Goal: Task Accomplishment & Management: Use online tool/utility

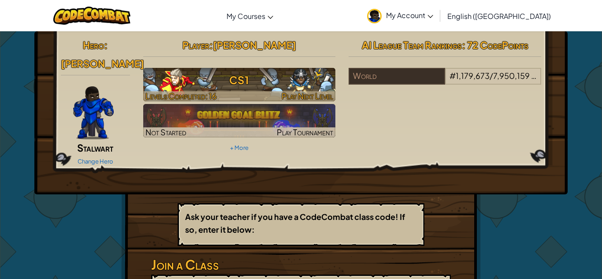
click at [305, 78] on h3 "CS1" at bounding box center [239, 80] width 193 height 20
click at [288, 82] on h3 "CS1" at bounding box center [239, 80] width 193 height 20
click at [306, 79] on h3 "CS1" at bounding box center [239, 80] width 193 height 20
click at [226, 74] on h3 "CS1" at bounding box center [239, 80] width 193 height 20
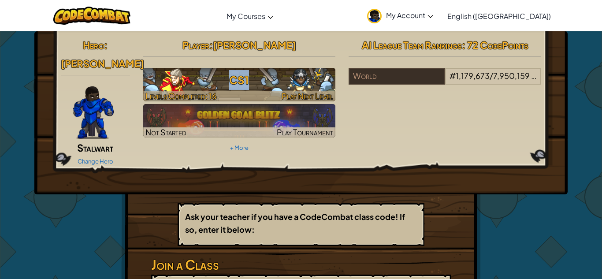
click at [226, 74] on h3 "CS1" at bounding box center [239, 80] width 193 height 20
click at [275, 84] on h3 "CS1" at bounding box center [239, 80] width 193 height 20
click at [295, 92] on span "Play Next Level" at bounding box center [308, 96] width 52 height 10
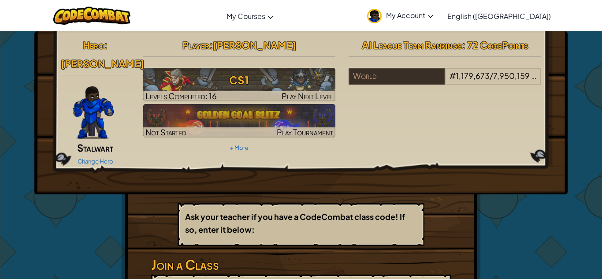
click at [395, 103] on div "Hero : [PERSON_NAME] Change Hero Player : [PERSON_NAME] CS1 Levels Completed: 1…" at bounding box center [301, 102] width 494 height 132
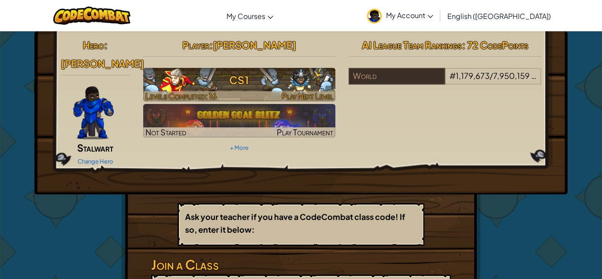
click at [255, 71] on h3 "CS1" at bounding box center [239, 80] width 193 height 20
click at [286, 76] on h3 "CS1" at bounding box center [239, 80] width 193 height 20
click at [307, 77] on h3 "CS1" at bounding box center [239, 80] width 193 height 20
click at [300, 72] on h3 "CS1" at bounding box center [239, 80] width 193 height 20
click at [306, 74] on h3 "CS1" at bounding box center [239, 80] width 193 height 20
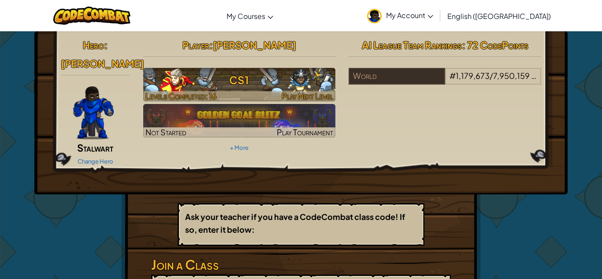
click at [241, 75] on h3 "CS1" at bounding box center [239, 80] width 193 height 20
click at [198, 96] on span "Levels Completed: 16" at bounding box center [181, 96] width 71 height 10
click at [232, 96] on div at bounding box center [239, 96] width 193 height 10
click at [233, 96] on div at bounding box center [239, 96] width 193 height 10
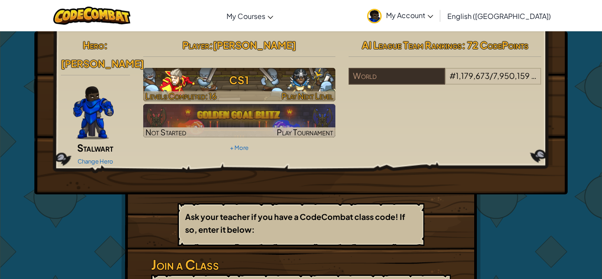
click at [233, 97] on div at bounding box center [239, 96] width 193 height 10
click at [315, 75] on h3 "CS1" at bounding box center [239, 80] width 193 height 20
click at [305, 76] on h3 "CS1" at bounding box center [239, 80] width 193 height 20
click at [310, 90] on img at bounding box center [239, 85] width 193 height 34
click at [331, 93] on span "Play Next Level" at bounding box center [308, 96] width 52 height 10
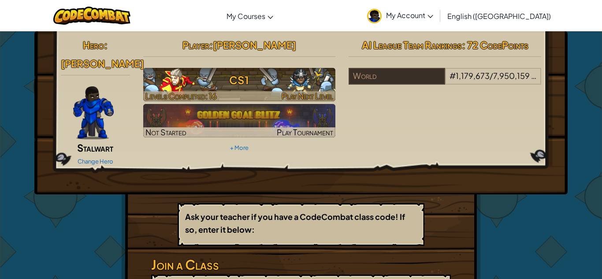
click at [313, 94] on span "Play Next Level" at bounding box center [308, 96] width 52 height 10
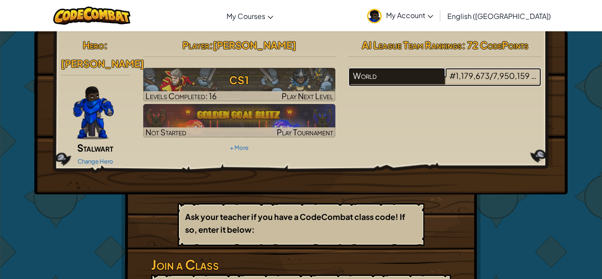
click at [362, 77] on div "World" at bounding box center [397, 76] width 96 height 17
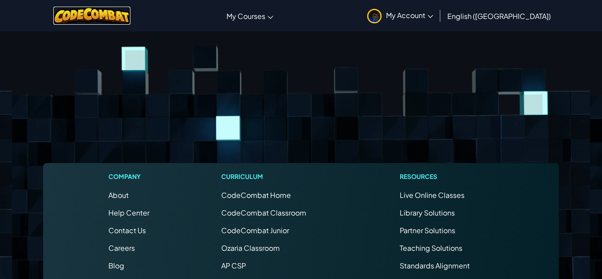
click at [102, 17] on img at bounding box center [91, 16] width 77 height 18
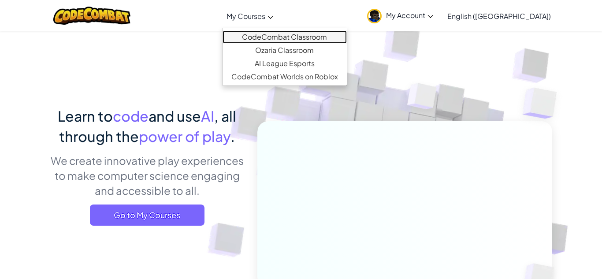
click at [309, 35] on link "CodeCombat Classroom" at bounding box center [285, 36] width 124 height 13
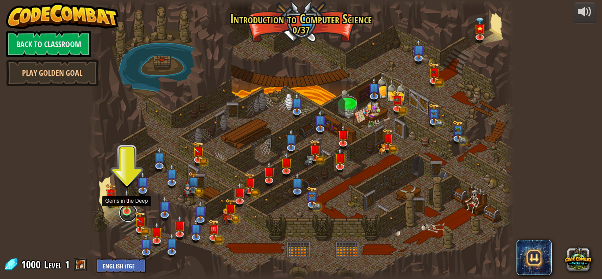
click at [128, 213] on link at bounding box center [128, 213] width 18 height 18
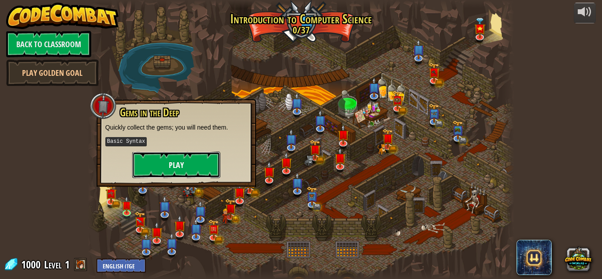
click at [176, 161] on button "Play" at bounding box center [176, 165] width 88 height 26
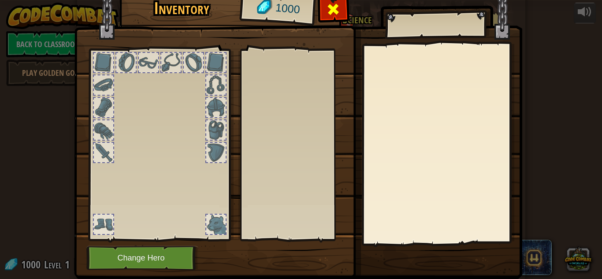
click at [334, 11] on span at bounding box center [333, 9] width 14 height 14
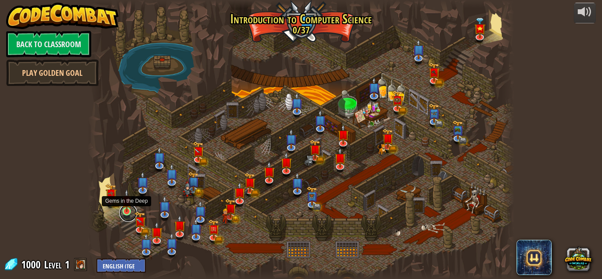
click at [127, 212] on link at bounding box center [128, 213] width 18 height 18
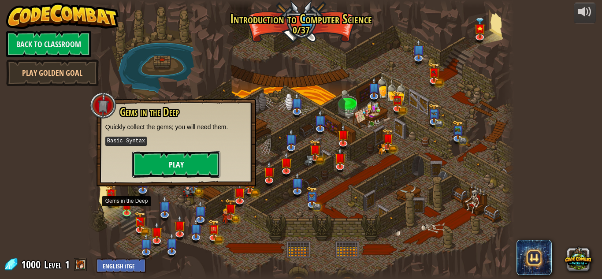
click at [173, 163] on button "Play" at bounding box center [176, 164] width 88 height 26
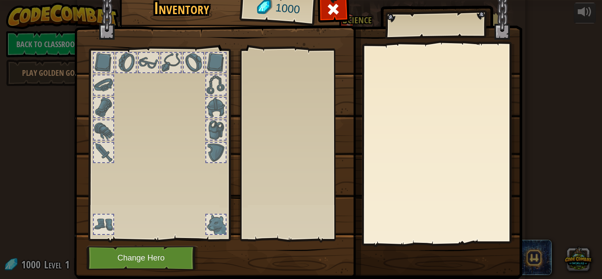
click at [226, 156] on div at bounding box center [215, 152] width 21 height 21
click at [178, 142] on div at bounding box center [159, 142] width 146 height 198
click at [236, 115] on img at bounding box center [298, 119] width 448 height 320
click at [237, 115] on img at bounding box center [298, 119] width 448 height 320
click at [108, 221] on div at bounding box center [103, 224] width 19 height 19
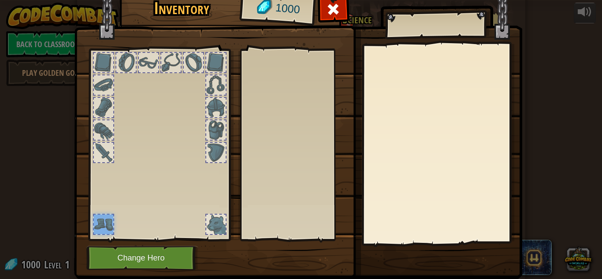
click at [230, 49] on div at bounding box center [159, 142] width 146 height 198
click at [112, 216] on div at bounding box center [103, 224] width 19 height 19
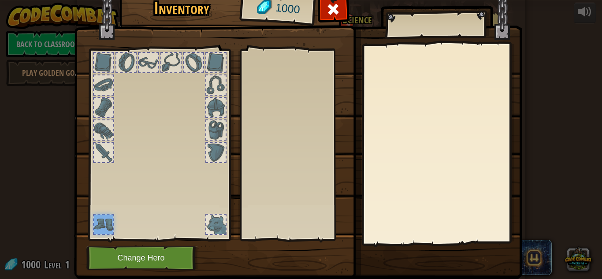
click at [112, 216] on div at bounding box center [103, 224] width 19 height 19
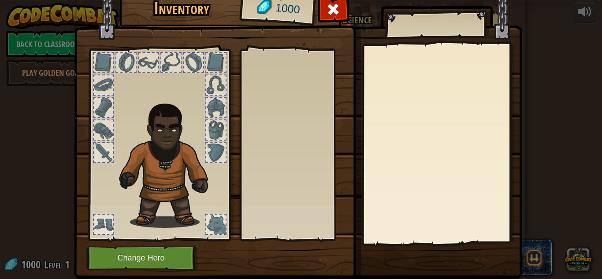
click at [344, 58] on div at bounding box center [297, 145] width 104 height 184
click at [338, 11] on span at bounding box center [333, 9] width 14 height 14
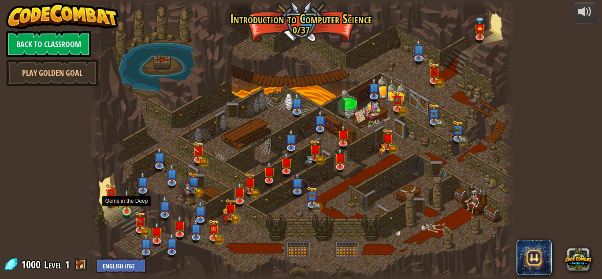
click at [123, 210] on img at bounding box center [127, 200] width 10 height 23
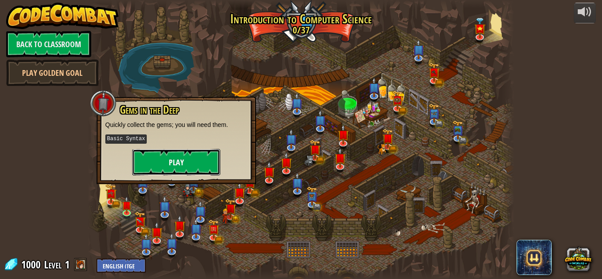
click at [168, 159] on button "Play" at bounding box center [176, 162] width 88 height 26
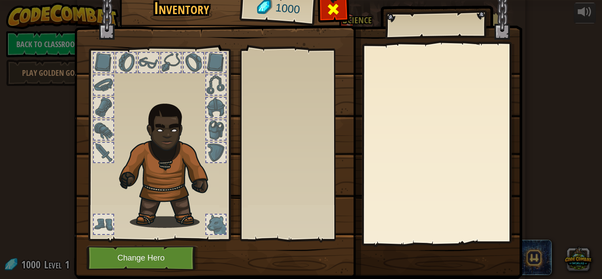
click at [329, 12] on span at bounding box center [333, 9] width 14 height 14
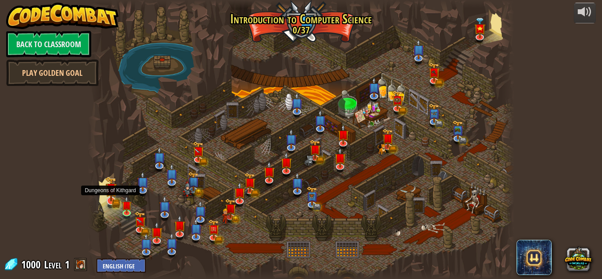
click at [112, 201] on img at bounding box center [110, 188] width 11 height 25
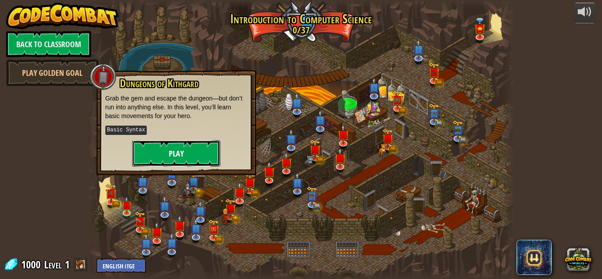
click at [172, 152] on button "Play" at bounding box center [176, 153] width 88 height 26
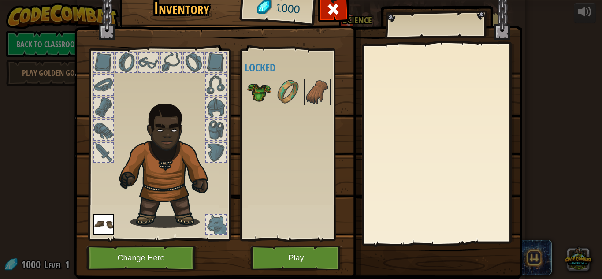
click at [264, 89] on img at bounding box center [259, 92] width 25 height 25
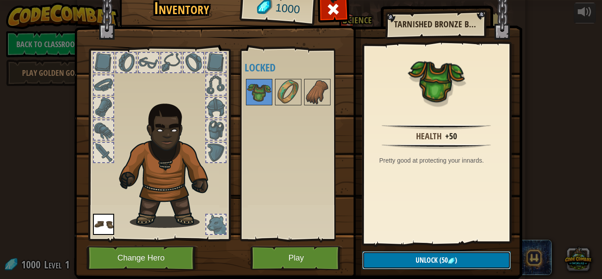
click at [403, 258] on button "Unlock (50 )" at bounding box center [436, 260] width 149 height 18
click at [419, 258] on button "Confirm" at bounding box center [436, 260] width 149 height 18
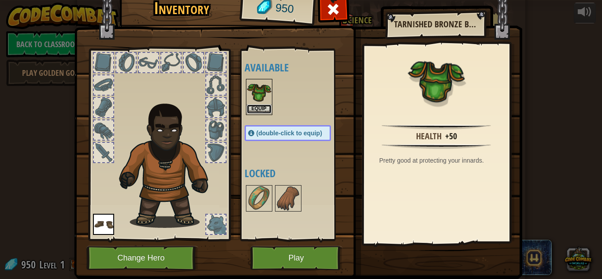
click at [264, 108] on button "Equip" at bounding box center [259, 108] width 25 height 9
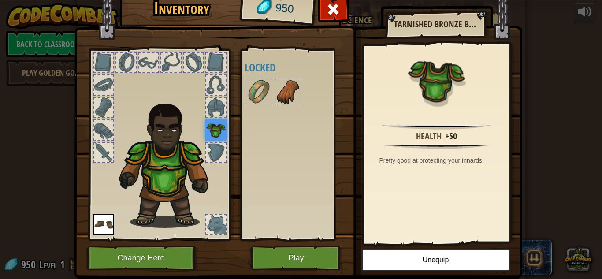
click at [293, 95] on img at bounding box center [288, 92] width 25 height 25
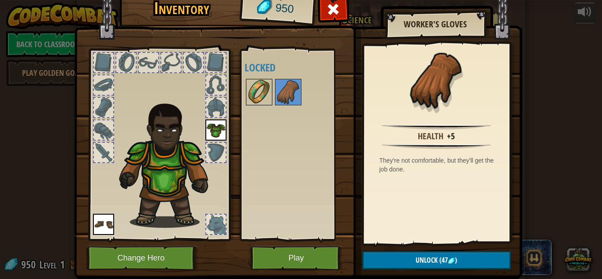
click at [266, 91] on img at bounding box center [259, 92] width 25 height 25
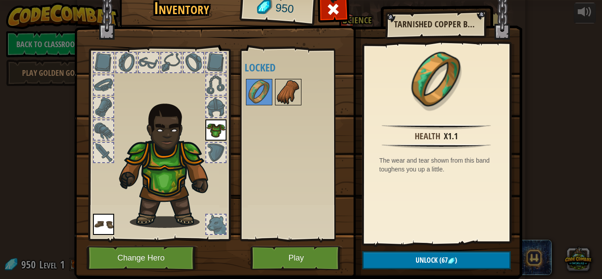
click at [287, 89] on img at bounding box center [288, 92] width 25 height 25
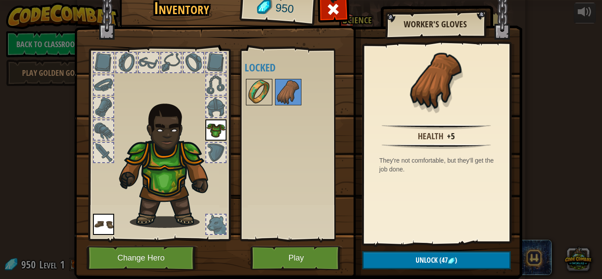
click at [252, 88] on img at bounding box center [259, 92] width 25 height 25
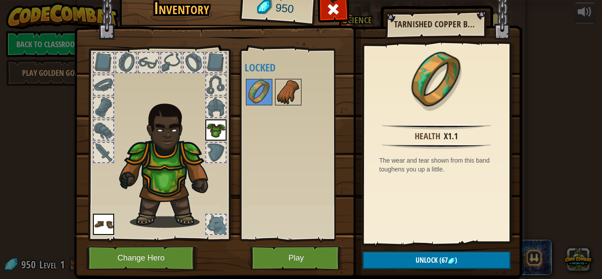
click at [287, 86] on img at bounding box center [288, 92] width 25 height 25
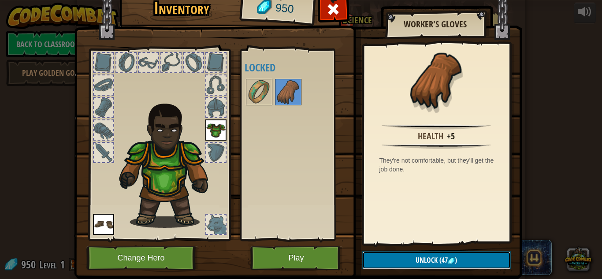
click at [399, 264] on button "Unlock (47 )" at bounding box center [436, 260] width 149 height 18
click at [371, 261] on button "Confirm" at bounding box center [436, 260] width 149 height 18
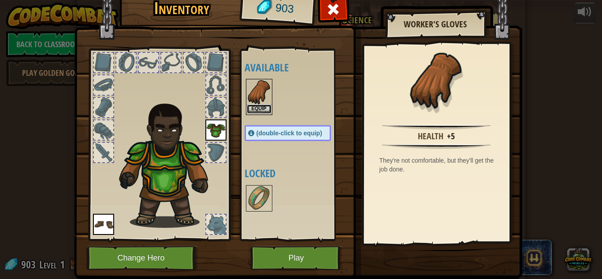
click at [262, 111] on button "Equip" at bounding box center [259, 108] width 25 height 9
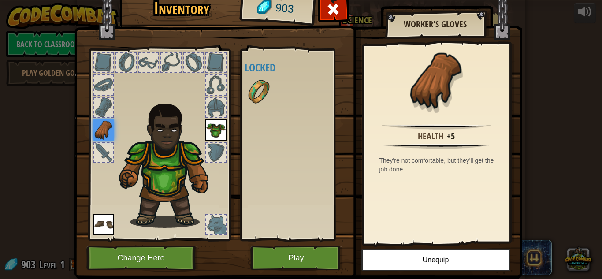
click at [252, 88] on img at bounding box center [259, 92] width 25 height 25
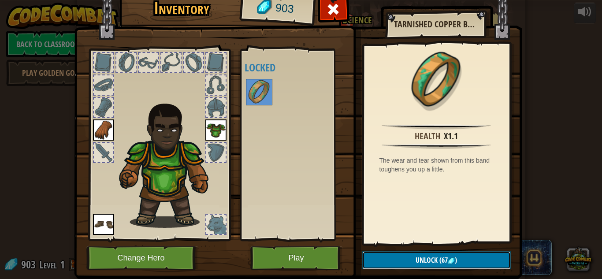
click at [395, 259] on button "Unlock (67 )" at bounding box center [436, 260] width 149 height 18
click at [389, 260] on button "Confirm" at bounding box center [436, 260] width 149 height 18
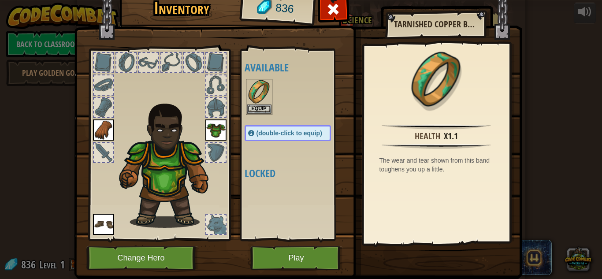
click at [258, 103] on img at bounding box center [259, 92] width 25 height 25
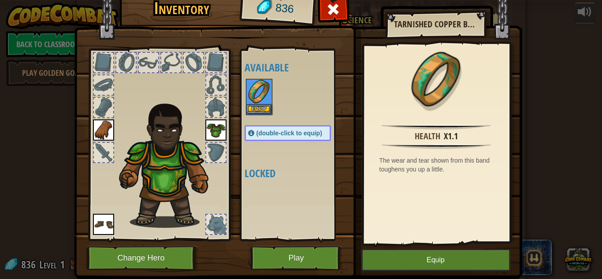
click at [258, 103] on img at bounding box center [259, 92] width 25 height 25
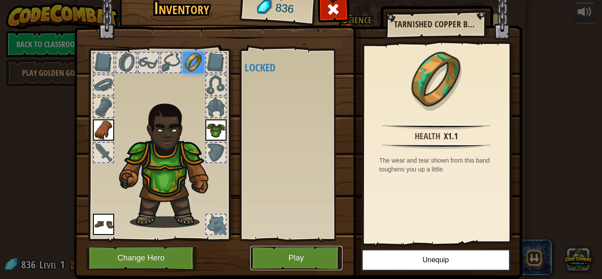
click at [313, 258] on button "Play" at bounding box center [296, 258] width 92 height 24
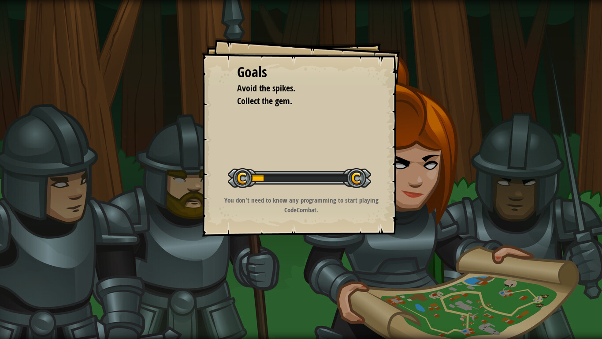
drag, startPoint x: 481, startPoint y: 274, endPoint x: 352, endPoint y: 280, distance: 129.8
click at [352, 279] on div "Goals Avoid the spikes. Collect the gem. Start Level Error loading from server.…" at bounding box center [301, 169] width 602 height 339
drag, startPoint x: 352, startPoint y: 280, endPoint x: 293, endPoint y: 269, distance: 59.7
click at [293, 269] on div "Goals Avoid the spikes. Collect the gem. Start Level Error loading from server.…" at bounding box center [301, 169] width 602 height 339
drag, startPoint x: 414, startPoint y: 150, endPoint x: 410, endPoint y: 146, distance: 6.2
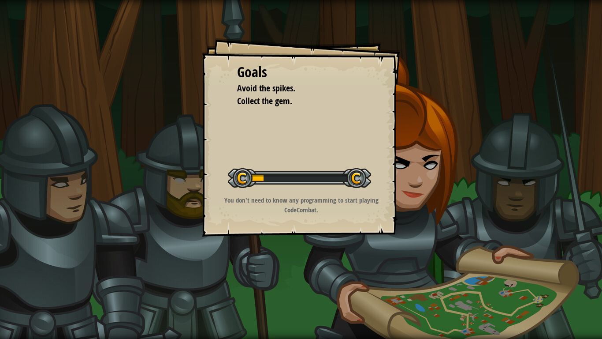
click at [410, 146] on div "Goals Avoid the spikes. Collect the gem. Start Level Error loading from server.…" at bounding box center [301, 169] width 602 height 339
drag, startPoint x: 410, startPoint y: 146, endPoint x: 418, endPoint y: 132, distance: 15.2
click at [418, 132] on div "Goals Avoid the spikes. Collect the gem. Start Level Error loading from server.…" at bounding box center [301, 169] width 602 height 339
click at [254, 176] on div at bounding box center [299, 178] width 143 height 20
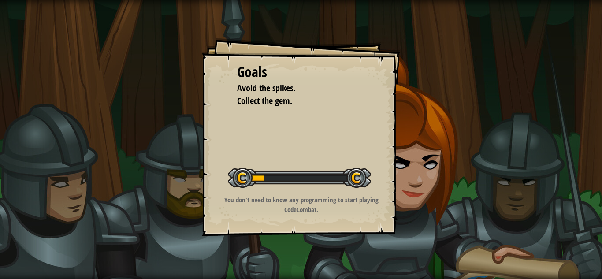
click at [271, 32] on div "Goals Avoid the spikes. Collect the gem. Start Level Error loading from server.…" at bounding box center [301, 139] width 602 height 279
click at [304, 186] on div at bounding box center [299, 178] width 143 height 20
